Goal: Information Seeking & Learning: Check status

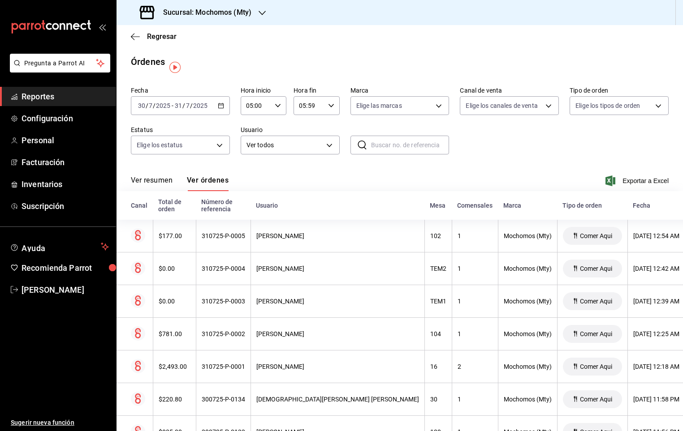
click at [52, 95] on span "Reportes" at bounding box center [65, 97] width 87 height 12
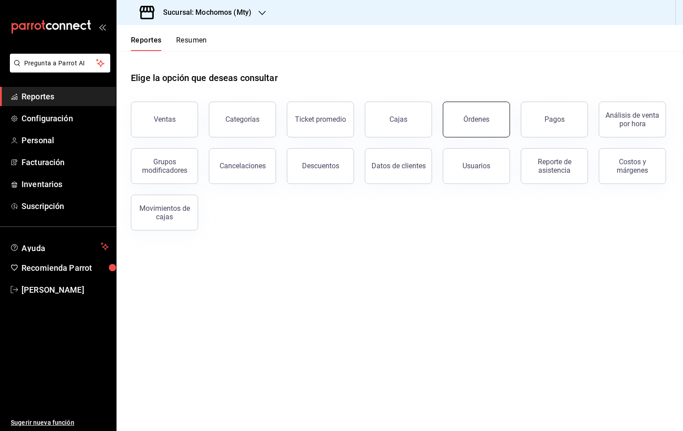
click at [496, 108] on button "Órdenes" at bounding box center [476, 120] width 67 height 36
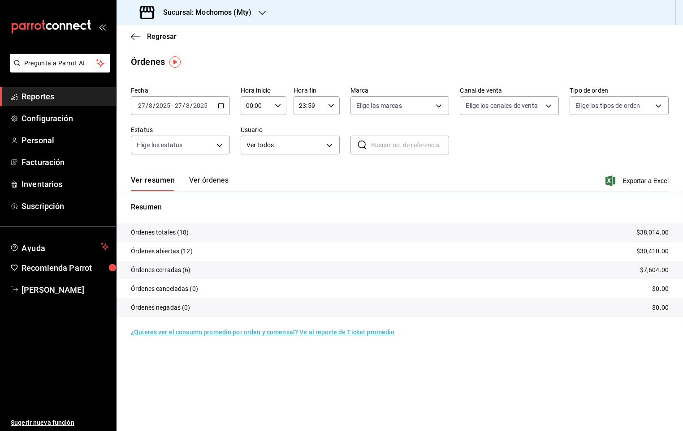
click at [255, 109] on input "00:00" at bounding box center [256, 106] width 30 height 18
click at [254, 165] on span "05" at bounding box center [252, 168] width 9 height 7
type input "05:00"
click at [483, 141] on div at bounding box center [341, 215] width 683 height 431
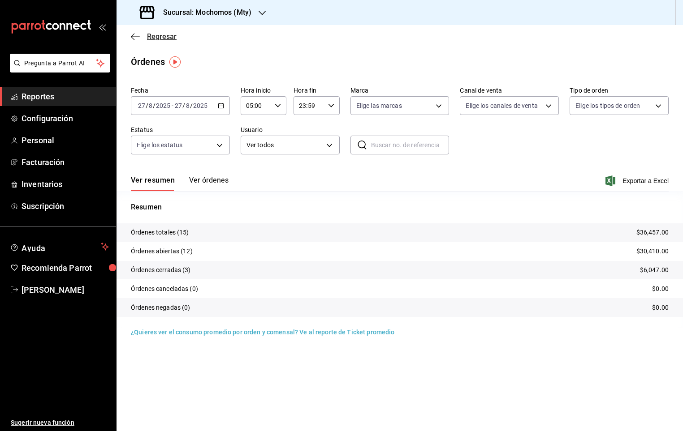
click at [159, 33] on span "Regresar" at bounding box center [162, 36] width 30 height 9
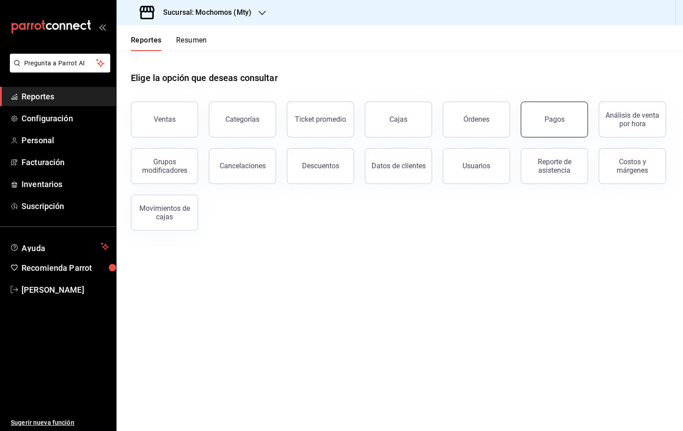
click at [543, 119] on button "Pagos" at bounding box center [554, 120] width 67 height 36
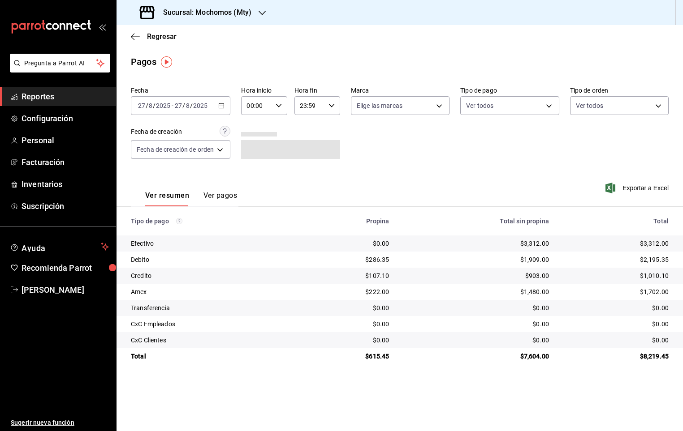
click at [263, 105] on input "00:00" at bounding box center [256, 106] width 30 height 18
click at [257, 162] on button "05" at bounding box center [253, 169] width 19 height 18
type input "05:00"
drag, startPoint x: 644, startPoint y: 245, endPoint x: 667, endPoint y: 245, distance: 22.9
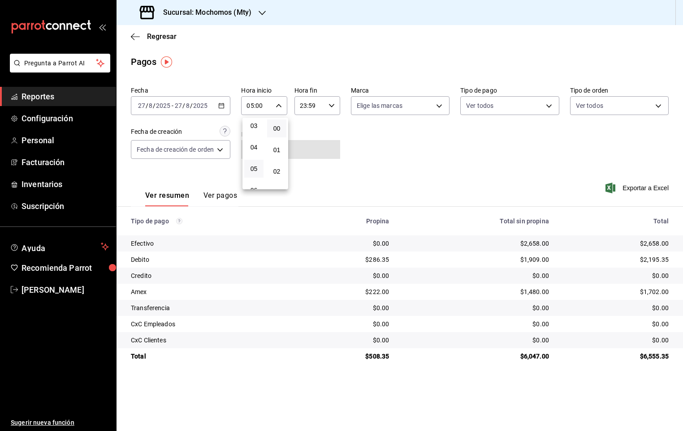
click at [667, 245] on div at bounding box center [341, 215] width 683 height 431
click at [284, 99] on div "05:00 Hora inicio" at bounding box center [264, 105] width 46 height 19
click at [273, 101] on div at bounding box center [341, 215] width 683 height 431
click at [280, 103] on icon "button" at bounding box center [279, 106] width 6 height 6
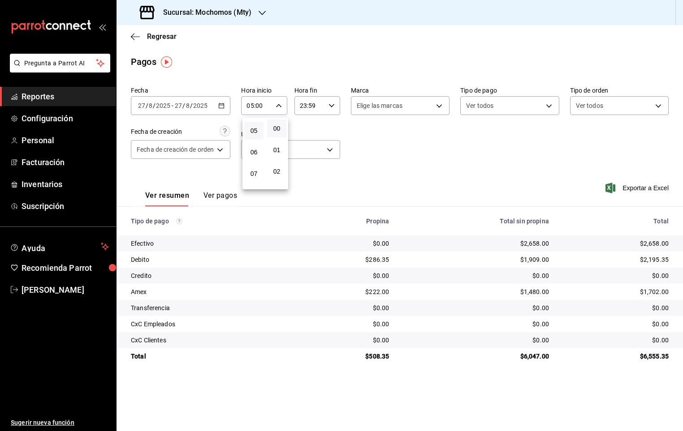
click at [280, 106] on div at bounding box center [341, 215] width 683 height 431
click at [297, 51] on main "Regresar Pagos Fecha [DATE] [DATE] - [DATE] [DATE] Hora inicio 05:00 Hora inici…" at bounding box center [399, 228] width 566 height 406
click at [283, 105] on div "05:00 Hora inicio" at bounding box center [264, 105] width 46 height 19
click at [254, 130] on span "05" at bounding box center [254, 130] width 9 height 7
click at [651, 144] on div at bounding box center [341, 215] width 683 height 431
